Goal: Information Seeking & Learning: Learn about a topic

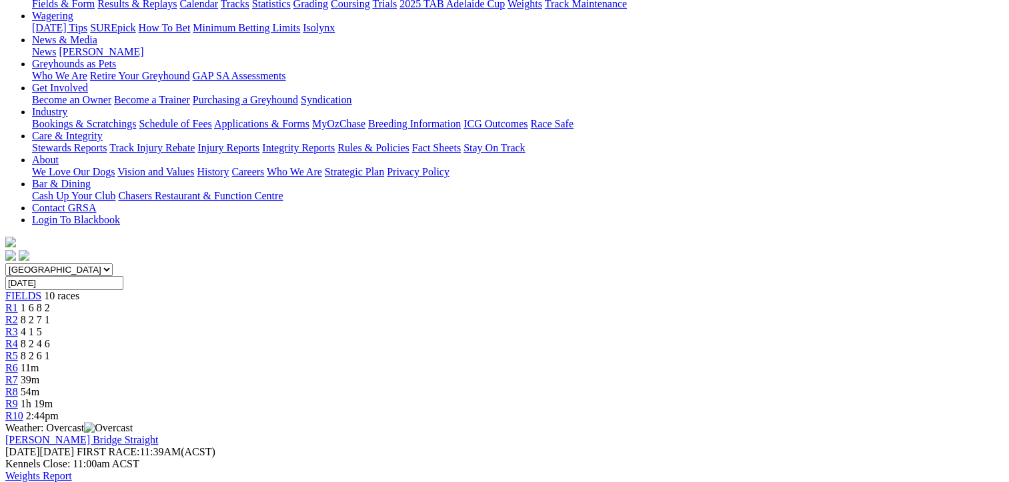
scroll to position [220, 0]
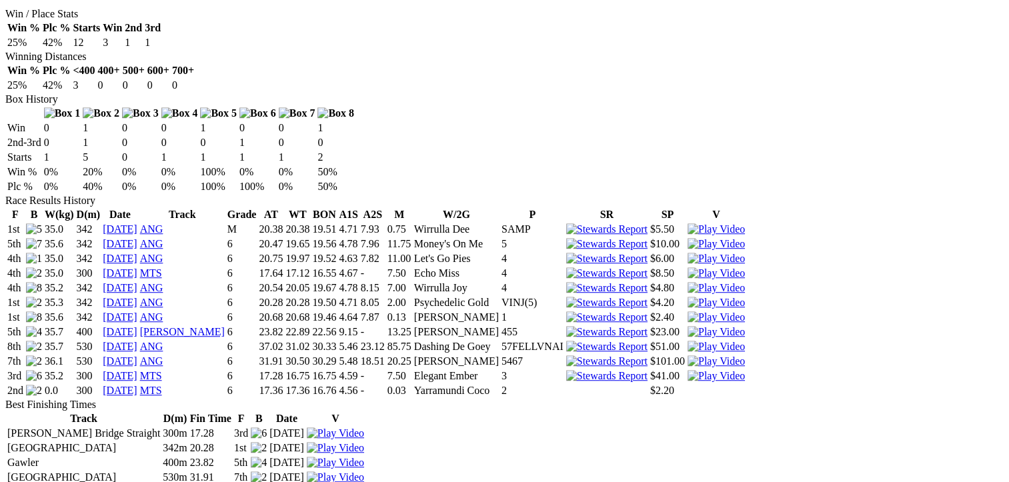
scroll to position [413, 0]
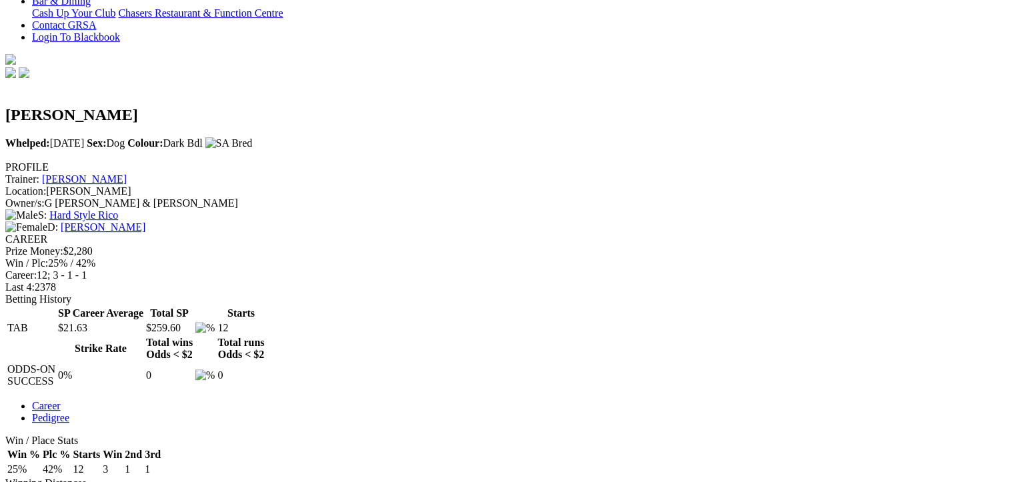
scroll to position [0, 0]
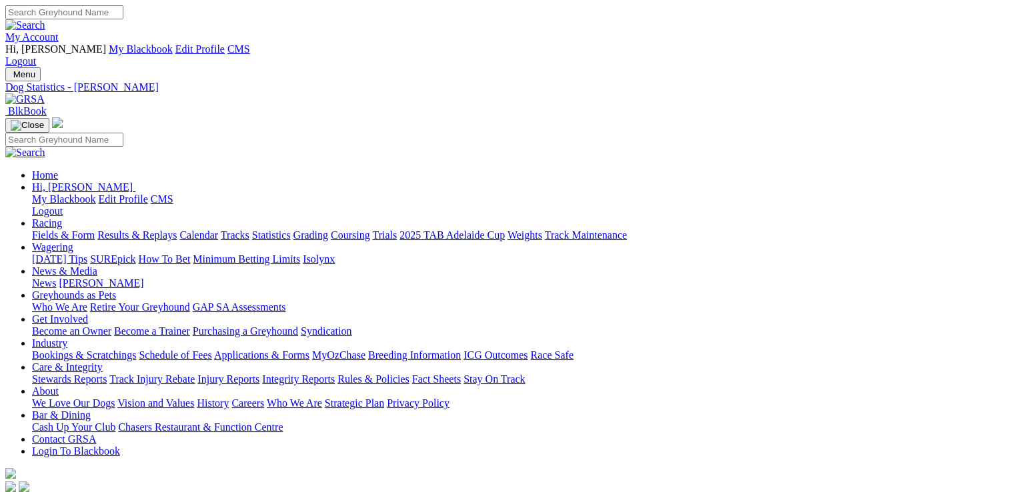
click at [103, 361] on link "Care & Integrity" at bounding box center [67, 366] width 71 height 11
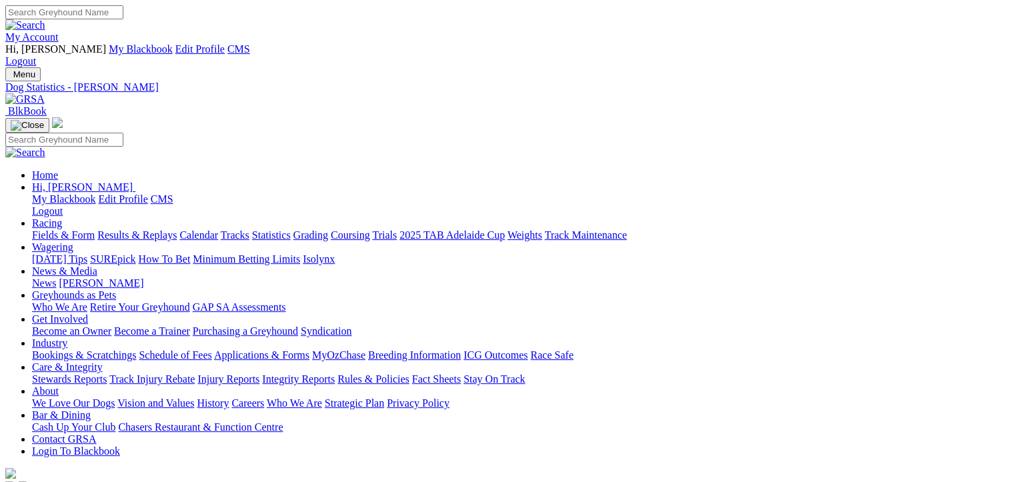
click at [103, 361] on link "Care & Integrity" at bounding box center [67, 366] width 71 height 11
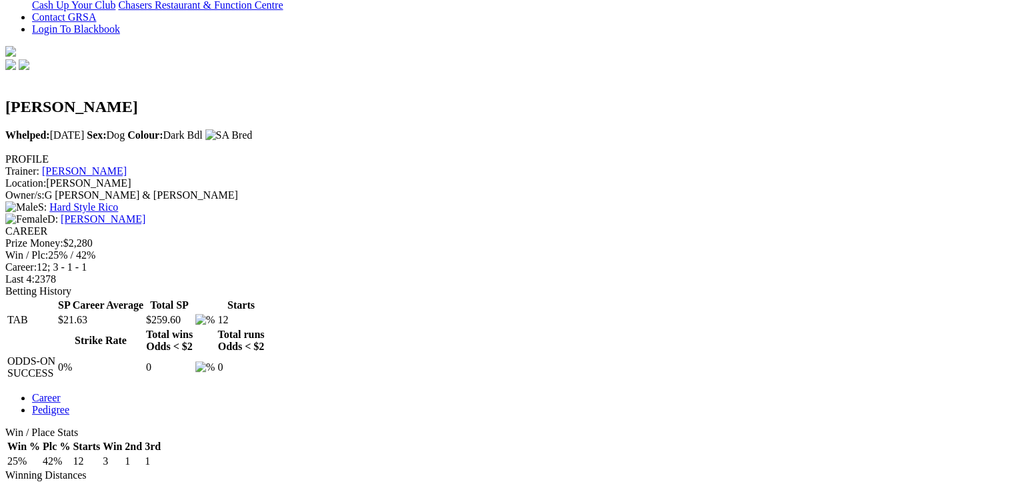
scroll to position [429, 0]
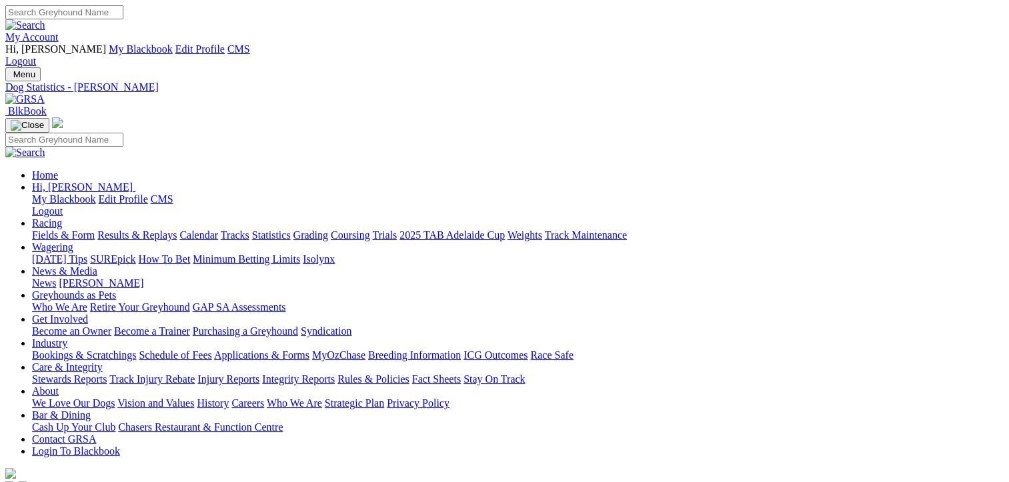
click at [103, 361] on link "Care & Integrity" at bounding box center [67, 366] width 71 height 11
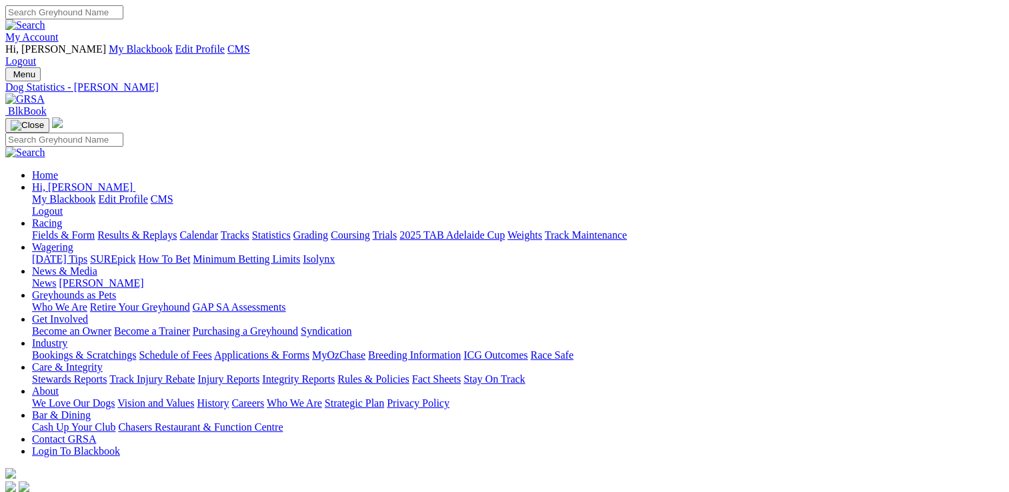
click at [107, 373] on link "Stewards Reports" at bounding box center [69, 378] width 75 height 11
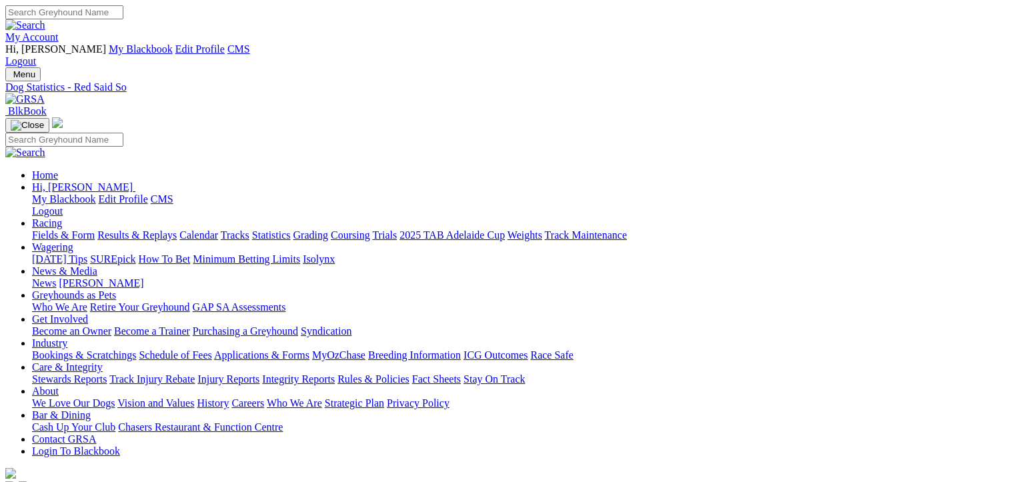
scroll to position [693, 0]
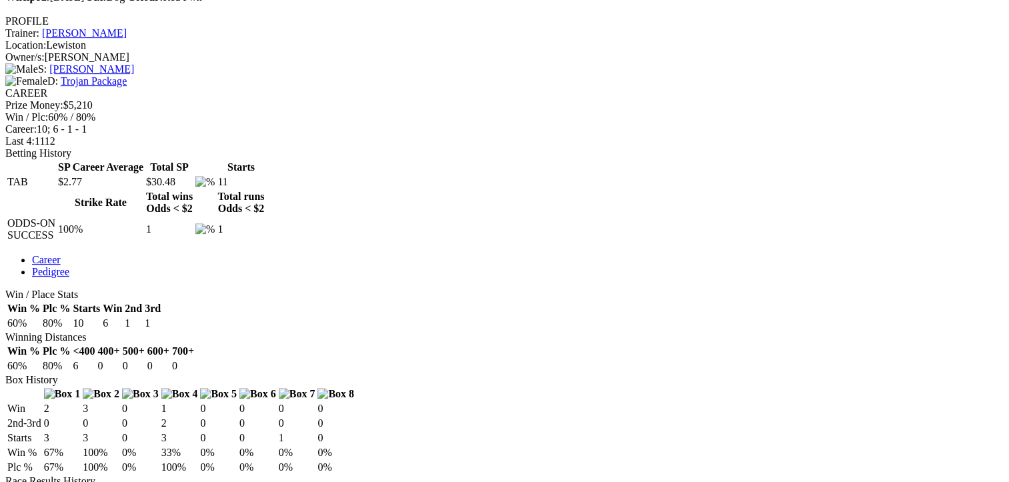
scroll to position [0, 0]
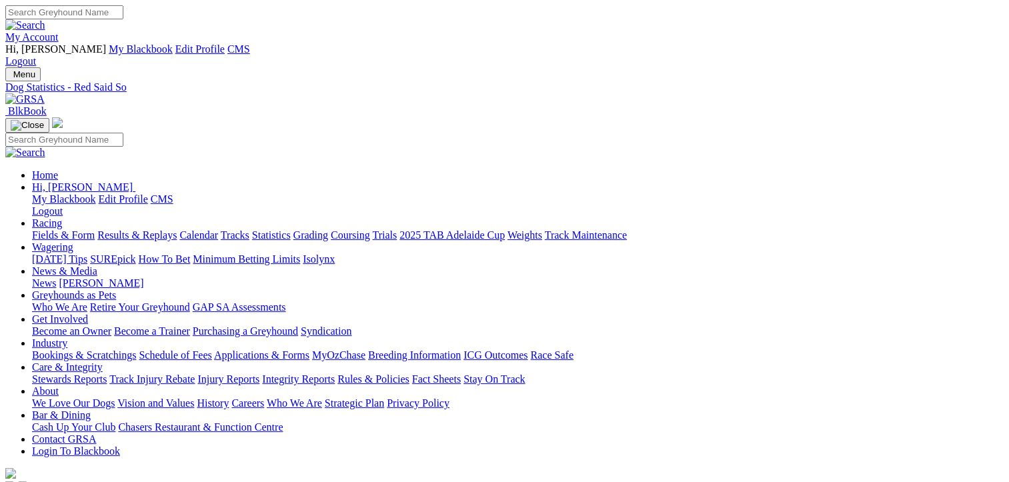
click at [123, 14] on input "Search" at bounding box center [64, 12] width 118 height 14
type input "weblec bow"
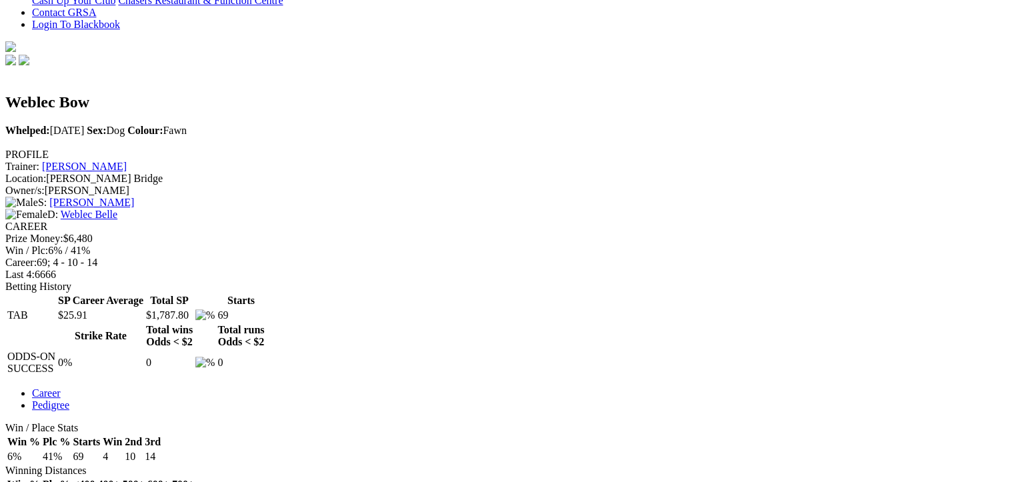
scroll to position [453, 0]
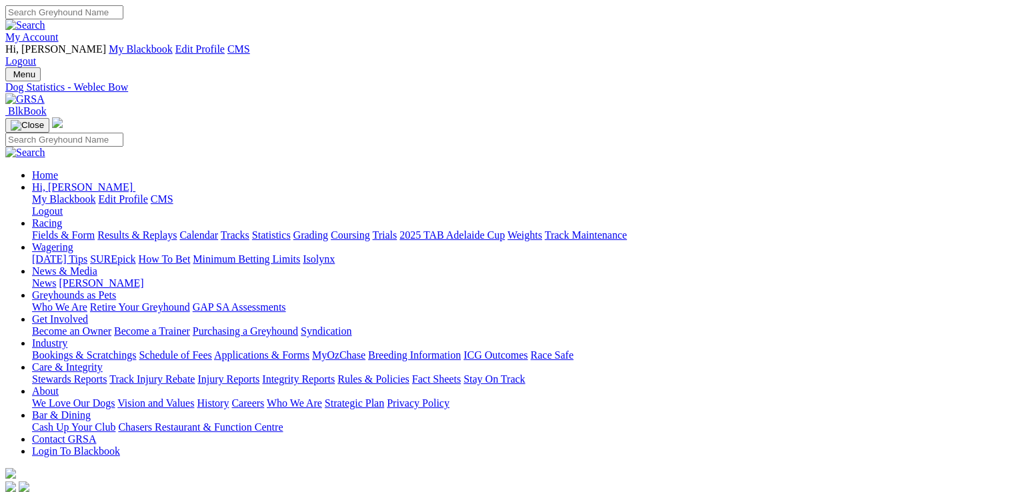
click at [409, 373] on link "Rules & Policies" at bounding box center [373, 378] width 72 height 11
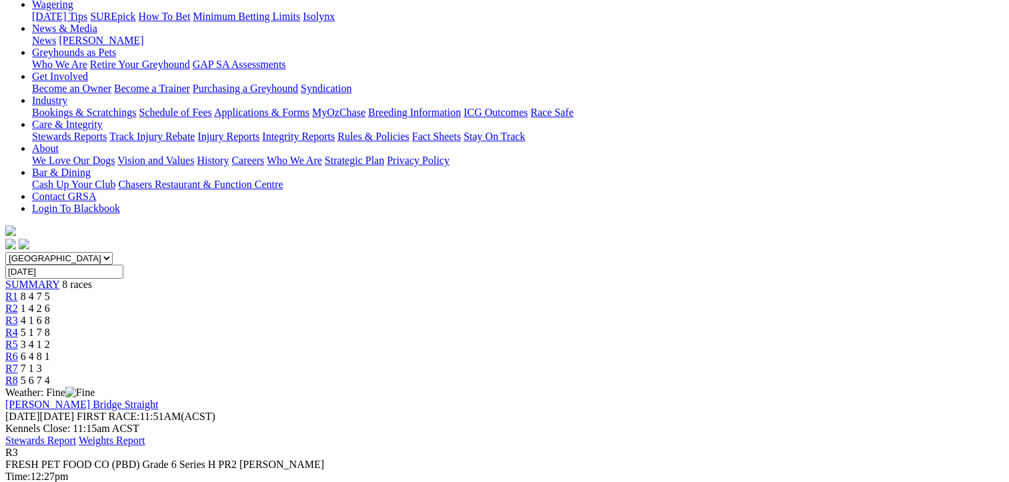
scroll to position [241, 0]
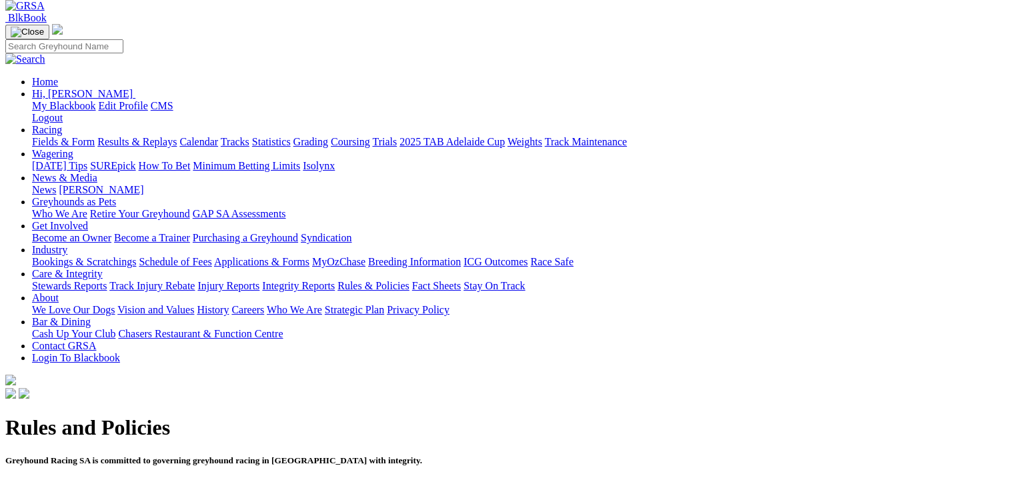
scroll to position [107, 0]
